Goal: Task Accomplishment & Management: Use online tool/utility

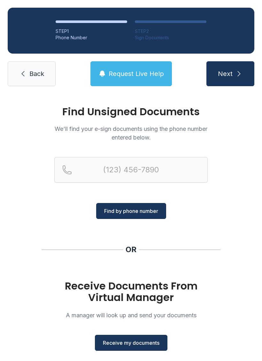
click at [128, 338] on button "Receive my documents" at bounding box center [131, 343] width 72 height 16
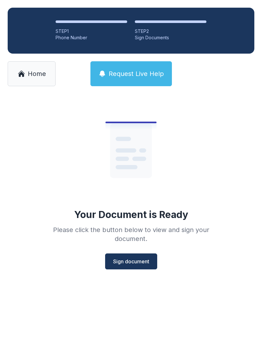
click at [134, 263] on span "Sign document" at bounding box center [131, 262] width 36 height 8
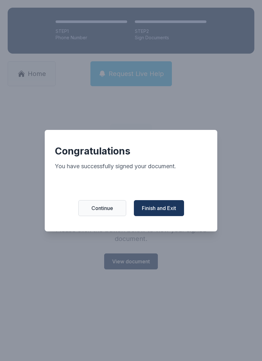
click at [166, 212] on span "Finish and Exit" at bounding box center [159, 208] width 34 height 8
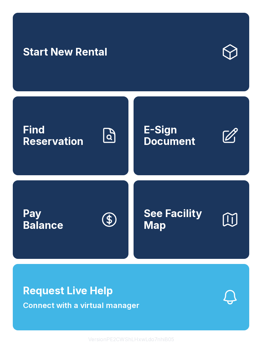
click at [190, 142] on span "E-Sign Document" at bounding box center [180, 135] width 72 height 23
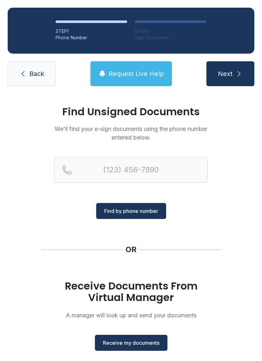
click at [133, 344] on span "Receive my documents" at bounding box center [131, 343] width 57 height 8
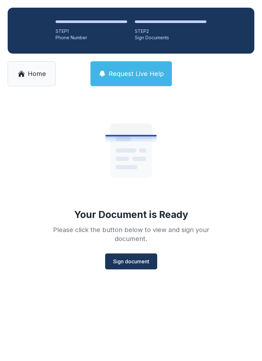
click at [133, 259] on span "Sign document" at bounding box center [131, 262] width 36 height 8
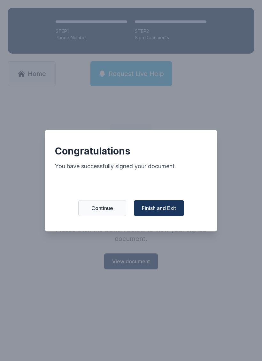
click at [175, 208] on button "Finish and Exit" at bounding box center [159, 208] width 50 height 16
